Goal: Task Accomplishment & Management: Complete application form

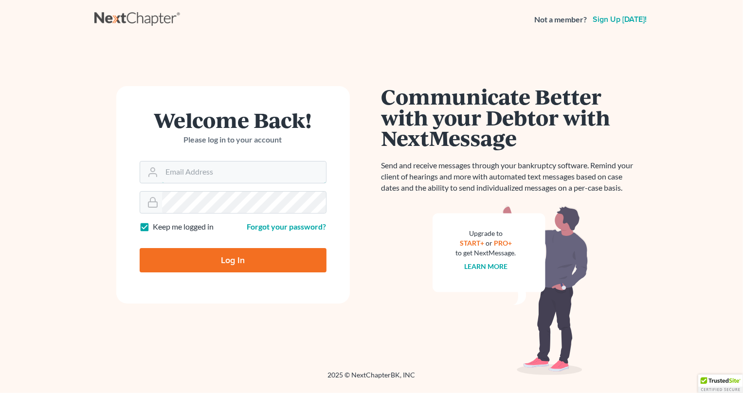
type input "[PERSON_NAME][EMAIL_ADDRESS][DOMAIN_NAME]"
click at [185, 262] on input "Log In" at bounding box center [233, 260] width 187 height 24
type input "Thinking..."
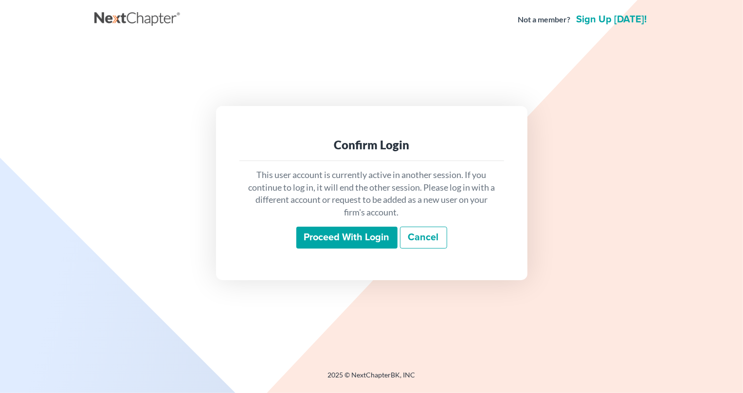
click at [360, 238] on input "Proceed with login" at bounding box center [346, 238] width 101 height 22
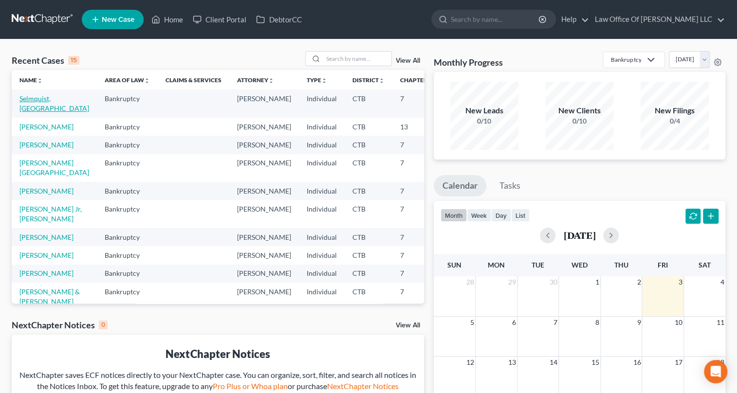
click at [25, 99] on link "Selmquist, [GEOGRAPHIC_DATA]" at bounding box center [54, 103] width 70 height 18
click at [25, 100] on link "Selmquist, Austyn" at bounding box center [54, 103] width 70 height 18
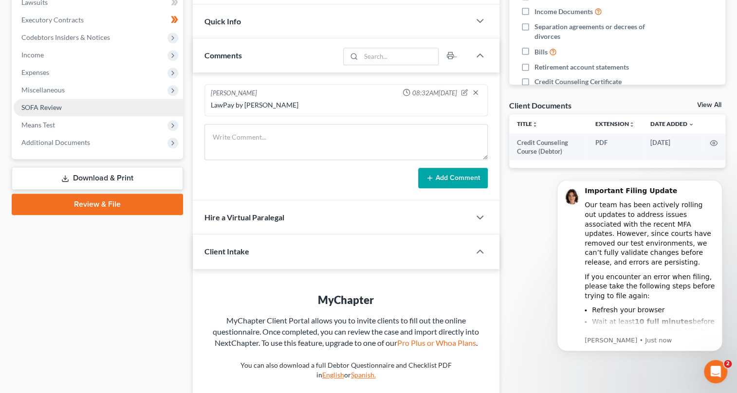
scroll to position [177, 0]
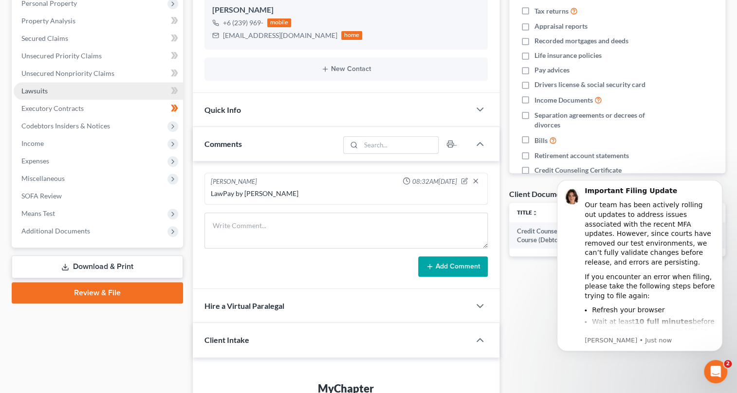
click at [65, 92] on link "Lawsuits" at bounding box center [98, 91] width 169 height 18
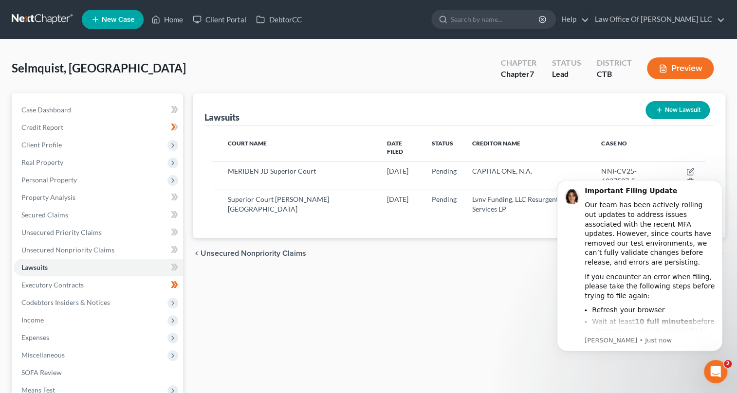
click at [451, 273] on div "Lawsuits New Lawsuit Court Name Date Filed Status Creditor Name Case No MERIDEN…" at bounding box center [459, 286] width 543 height 387
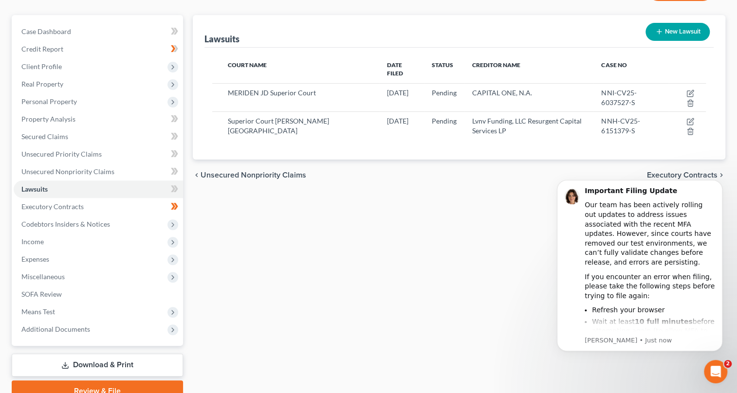
scroll to position [34, 0]
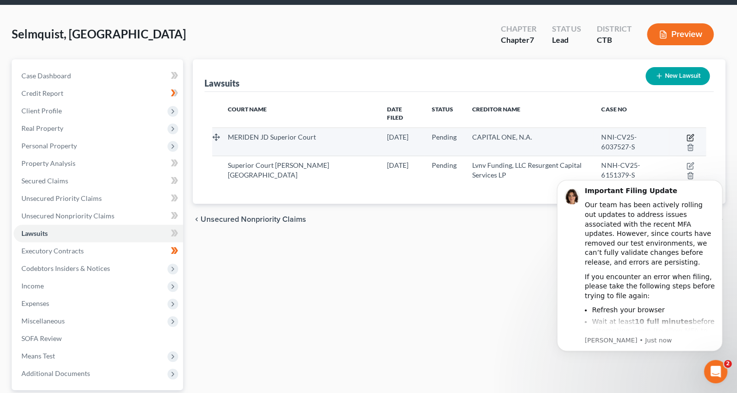
click at [686, 134] on icon "button" at bounding box center [690, 138] width 8 height 8
select select "6"
select select "0"
select select "1"
select select "48"
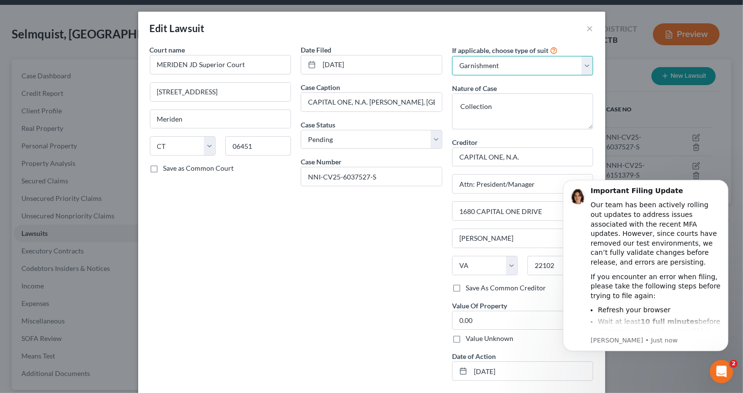
click at [585, 68] on select "Select Repossession Garnishment Foreclosure Attached, Seized, Or Levied Other" at bounding box center [523, 65] width 142 height 19
select select
click at [452, 56] on select "Select Repossession Garnishment Foreclosure Attached, Seized, Or Levied Other" at bounding box center [523, 65] width 142 height 19
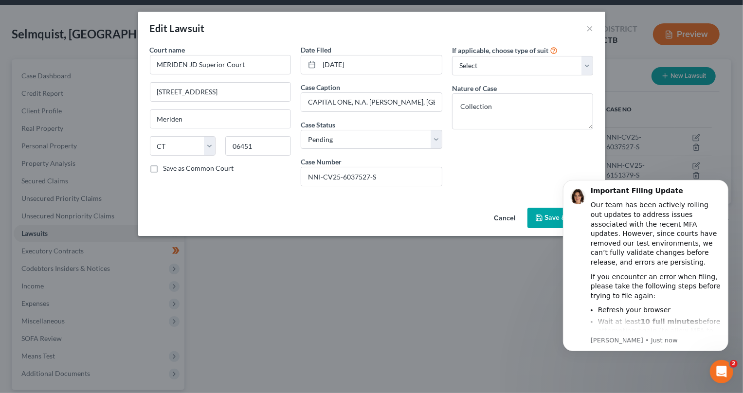
click at [549, 210] on button "Save & Close" at bounding box center [561, 218] width 66 height 20
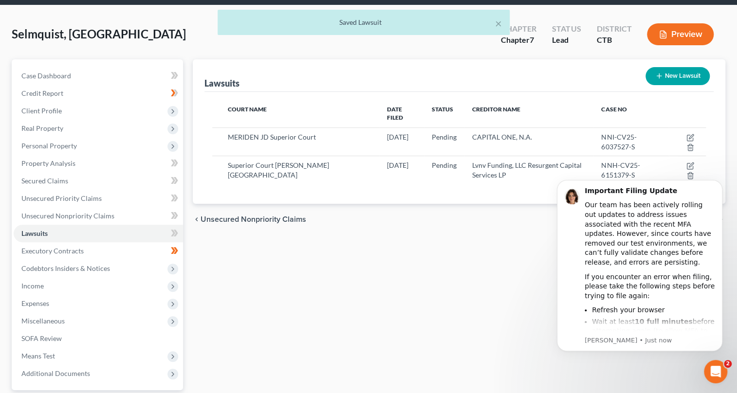
scroll to position [123, 0]
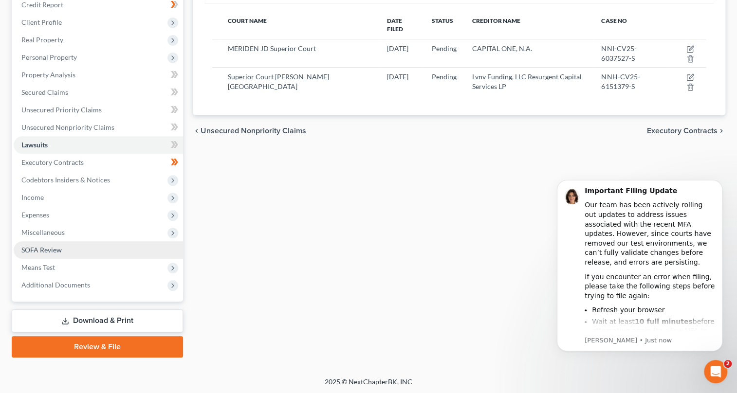
click at [27, 253] on span "SOFA Review" at bounding box center [41, 250] width 40 height 8
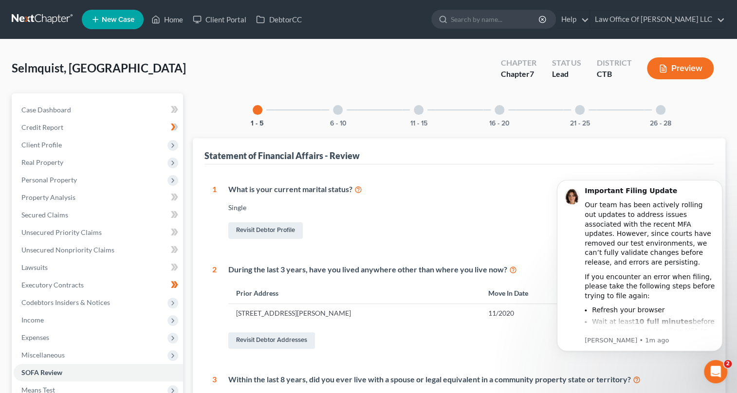
click at [340, 111] on div at bounding box center [338, 110] width 10 height 10
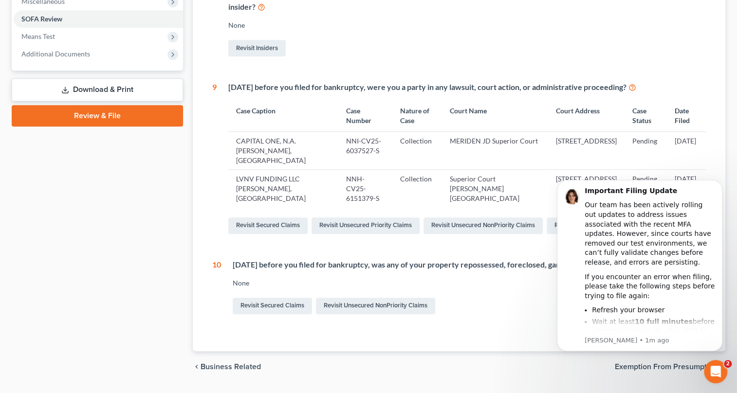
scroll to position [359, 0]
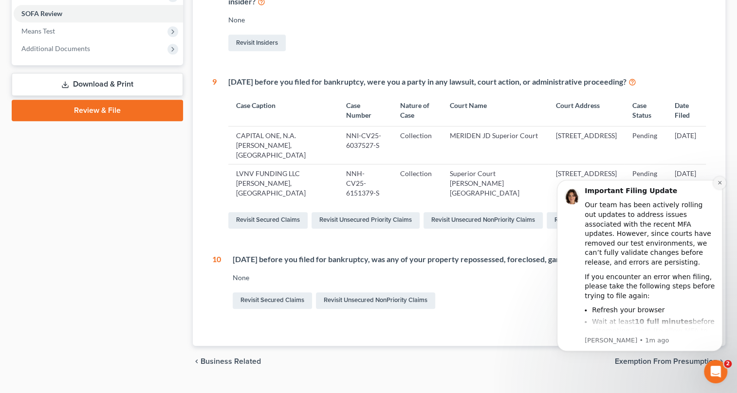
click at [721, 183] on icon "Dismiss notification" at bounding box center [719, 182] width 5 height 5
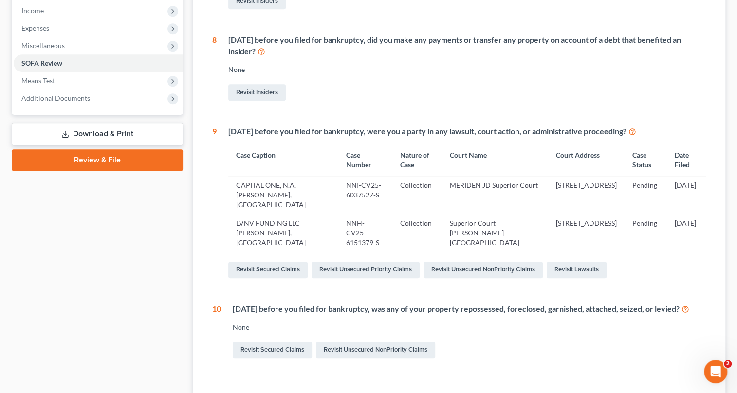
scroll to position [354, 0]
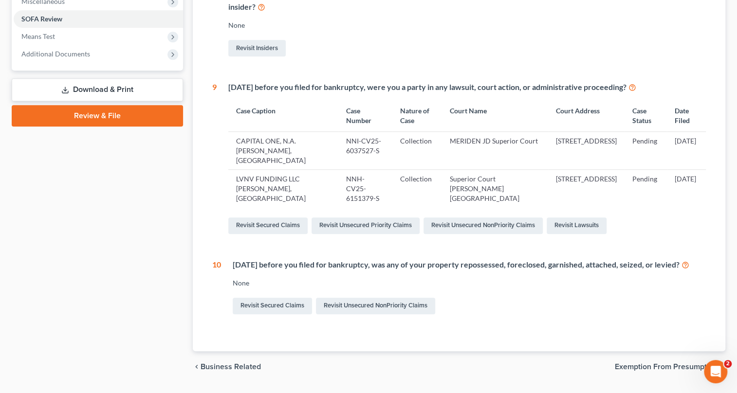
click at [691, 363] on span "Exemption from Presumption" at bounding box center [666, 367] width 103 height 8
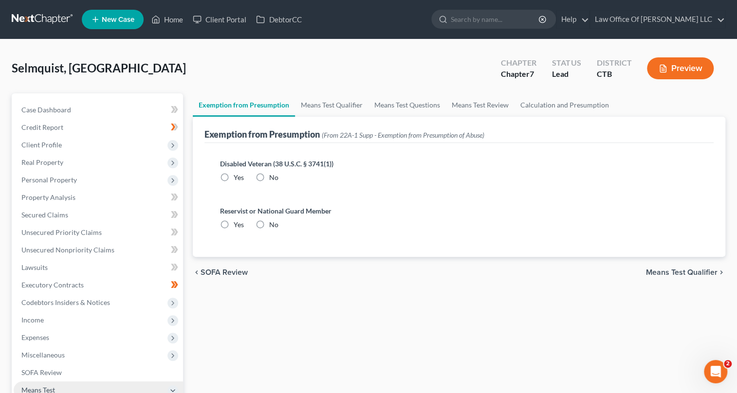
scroll to position [210, 0]
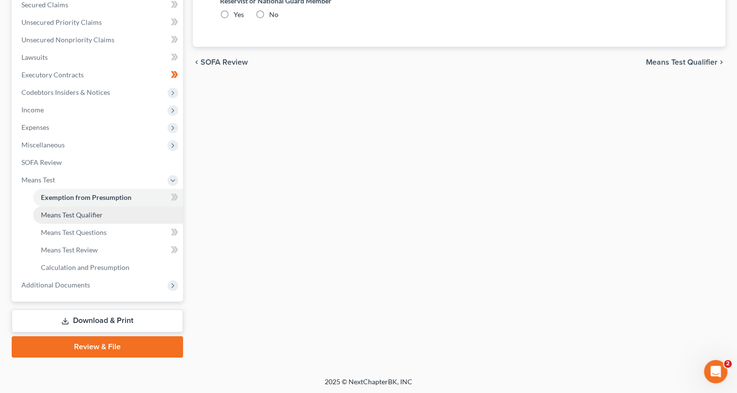
click at [88, 215] on span "Means Test Qualifier" at bounding box center [72, 215] width 62 height 8
